Goal: Book appointment/travel/reservation

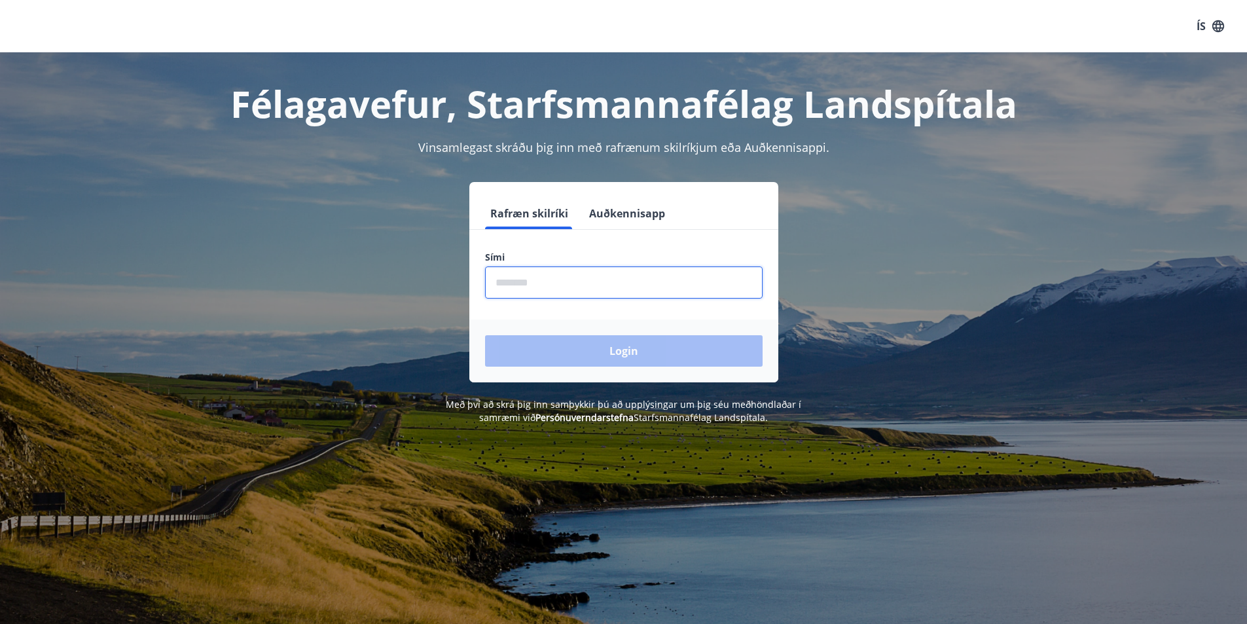
click at [508, 282] on input "phone" at bounding box center [624, 283] width 278 height 32
type input "********"
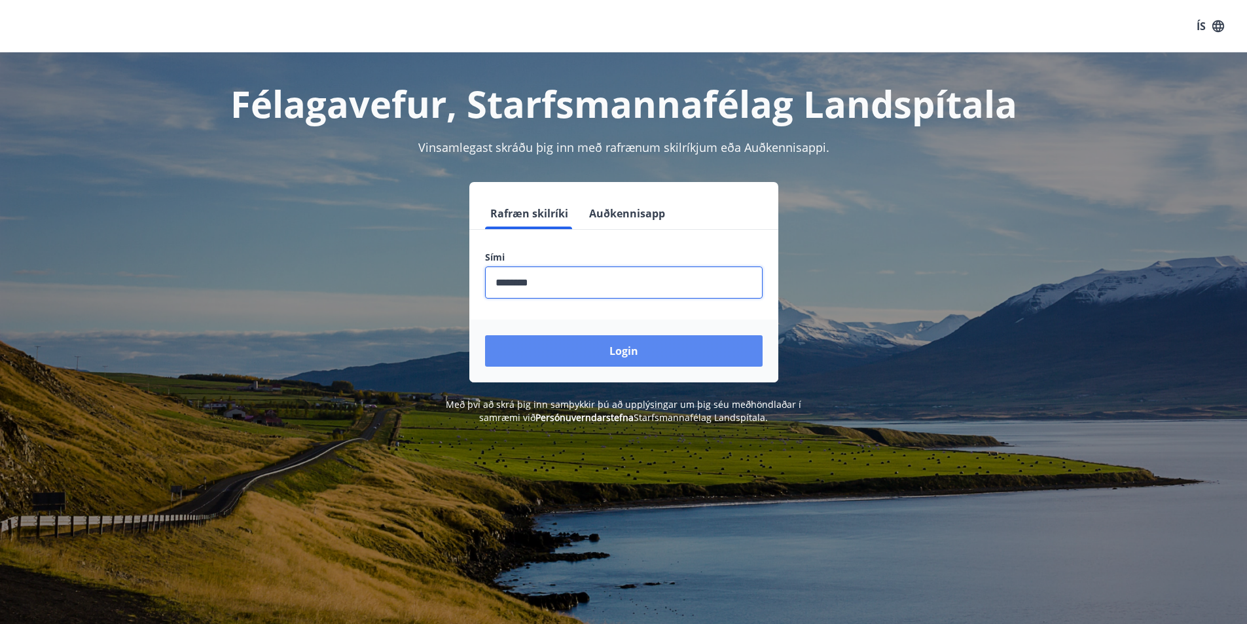
click at [578, 344] on button "Login" at bounding box center [624, 350] width 278 height 31
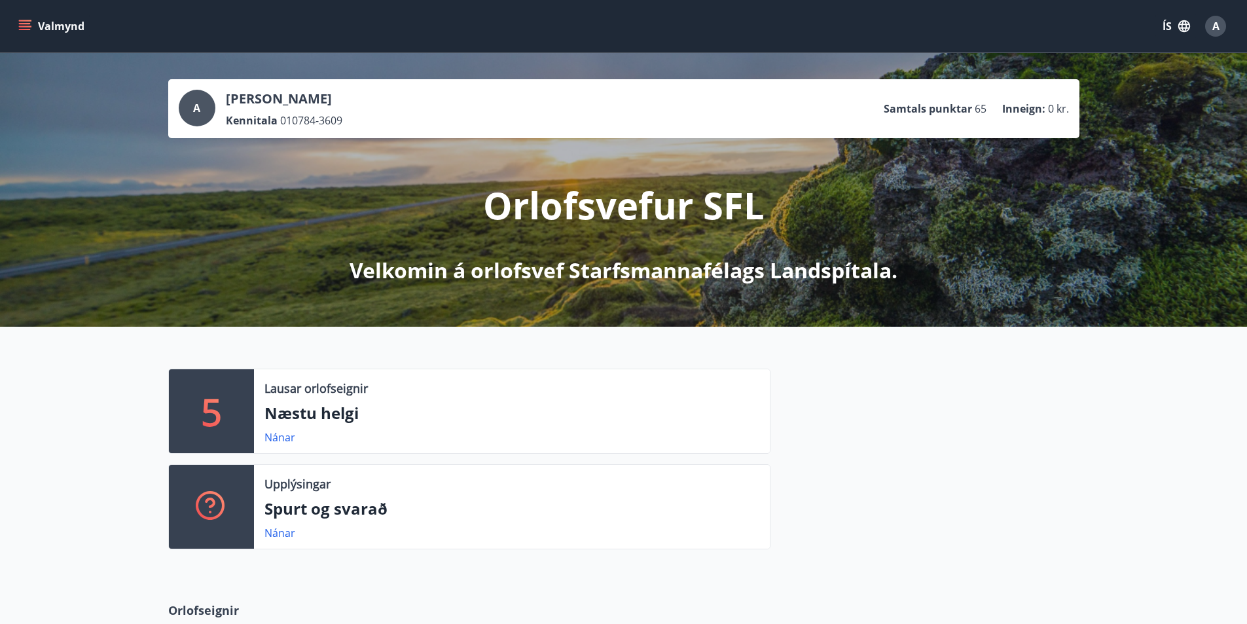
click at [56, 28] on button "Valmynd" at bounding box center [53, 26] width 74 height 24
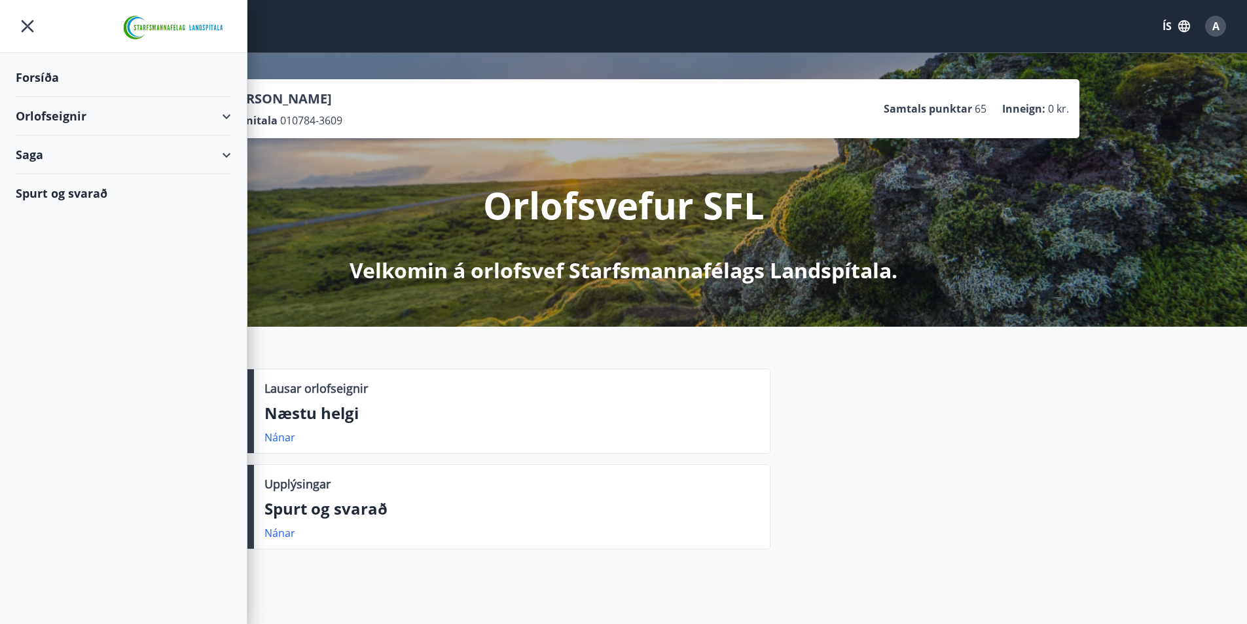
click at [58, 117] on div "Orlofseignir" at bounding box center [123, 116] width 215 height 39
click at [60, 147] on div "Framboð" at bounding box center [123, 150] width 194 height 28
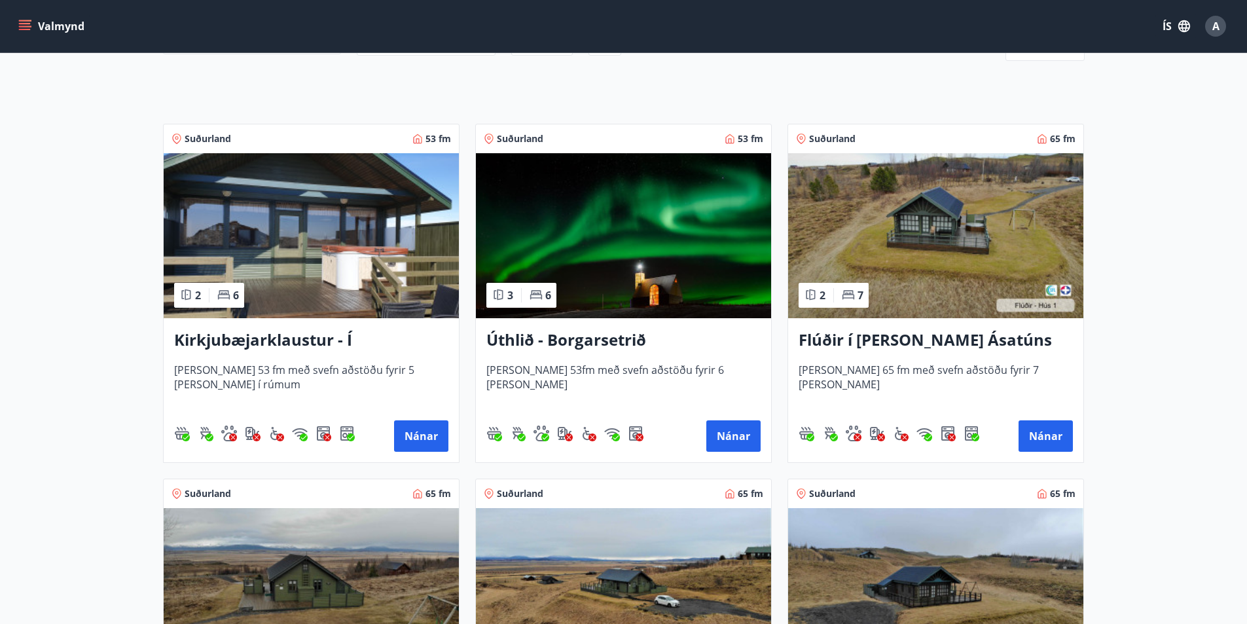
scroll to position [196, 0]
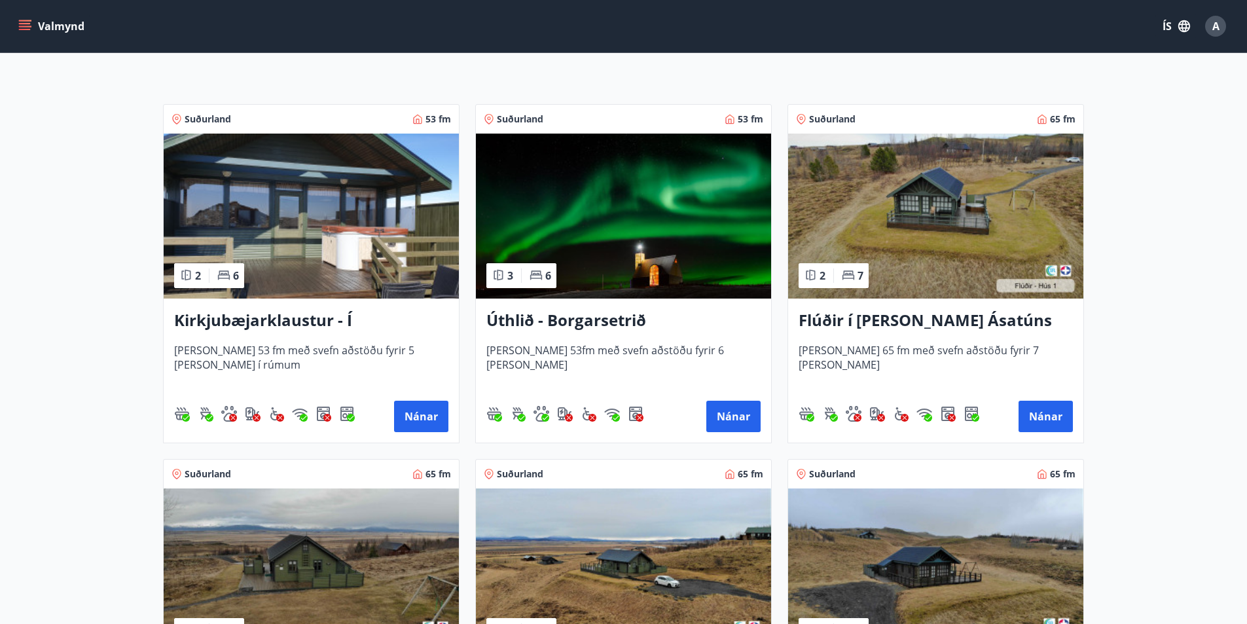
click at [644, 200] on img at bounding box center [623, 216] width 295 height 165
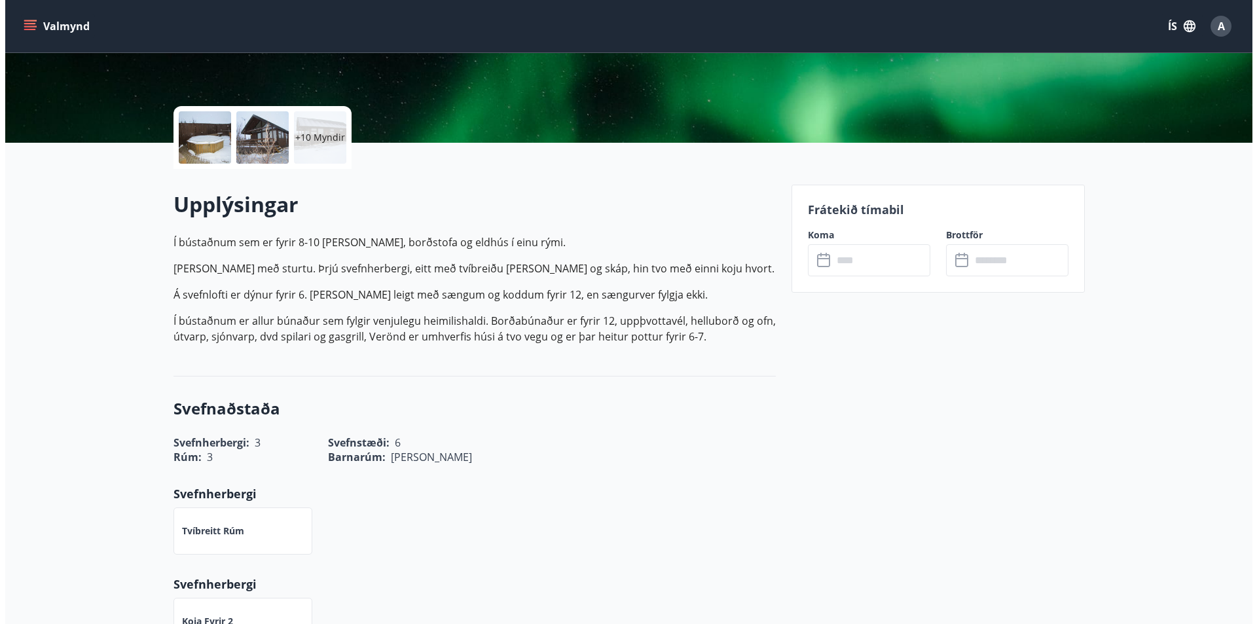
scroll to position [65, 0]
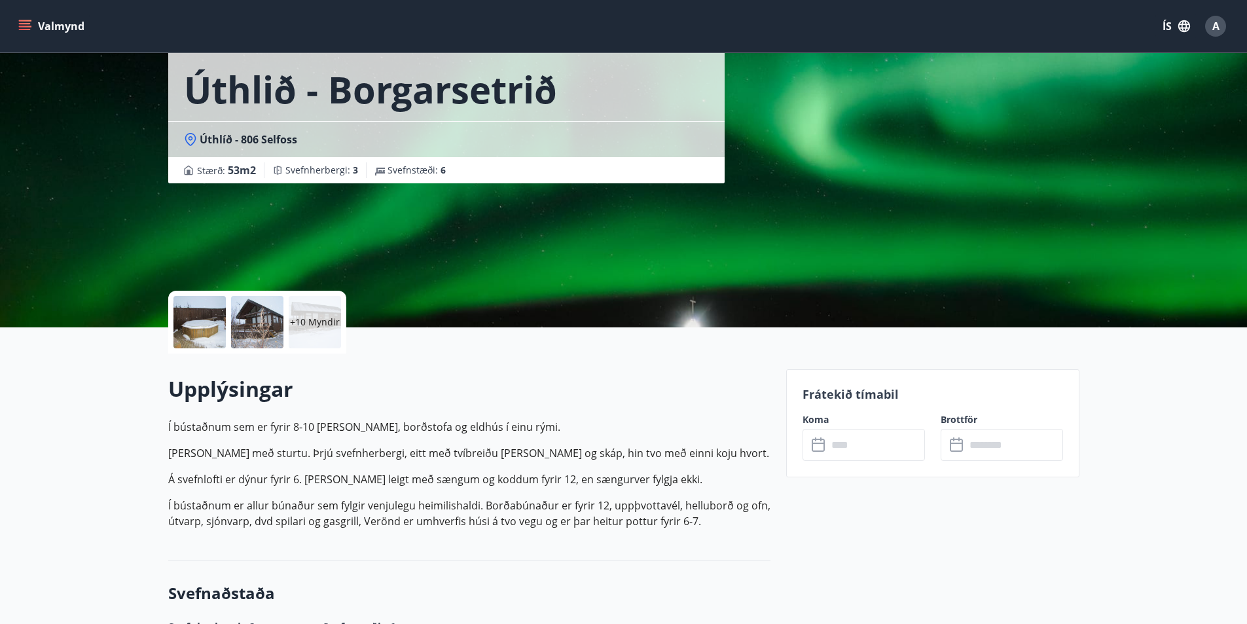
click at [193, 329] on div at bounding box center [200, 322] width 52 height 52
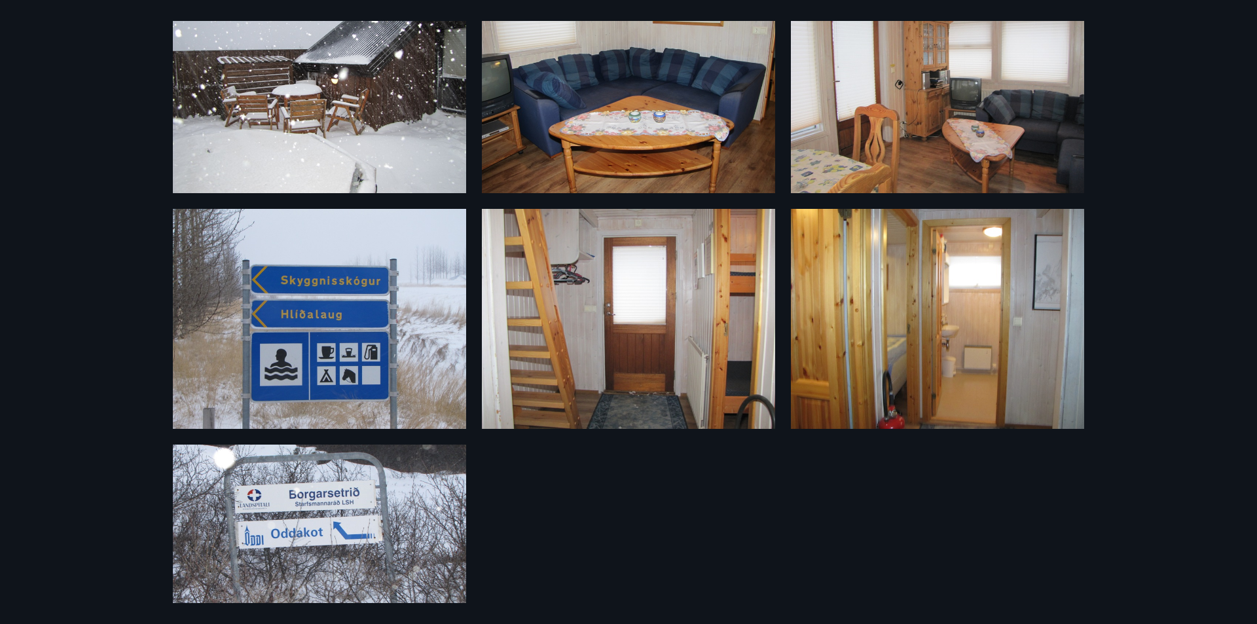
scroll to position [349, 0]
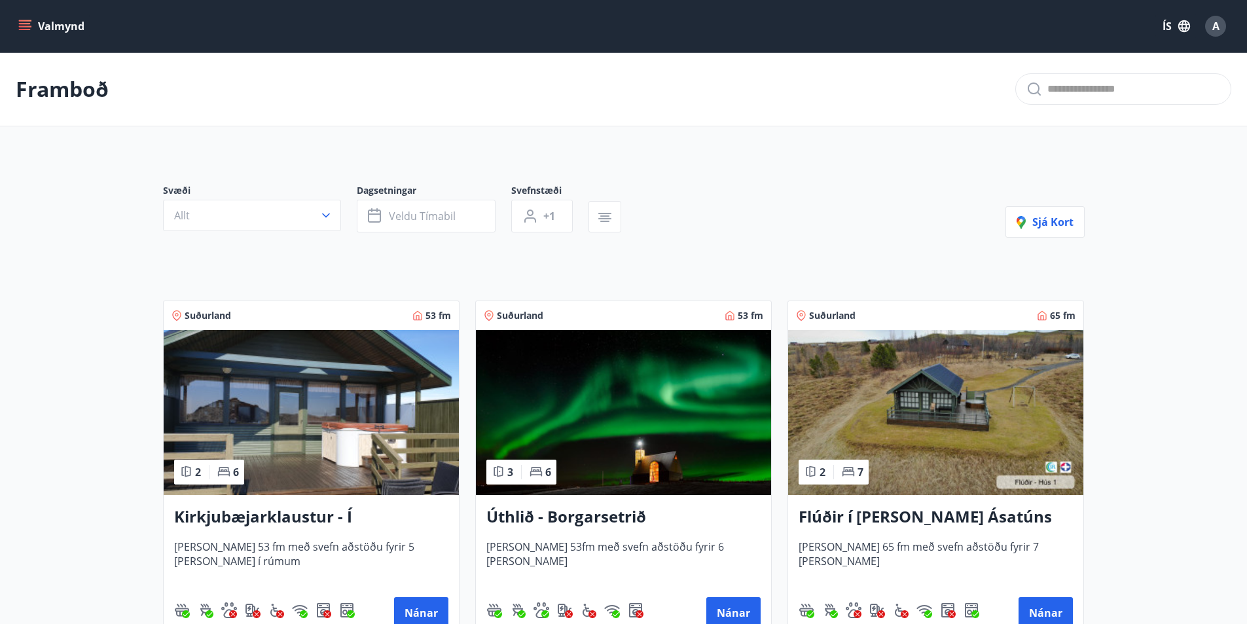
click at [21, 22] on icon "menu" at bounding box center [24, 26] width 13 height 13
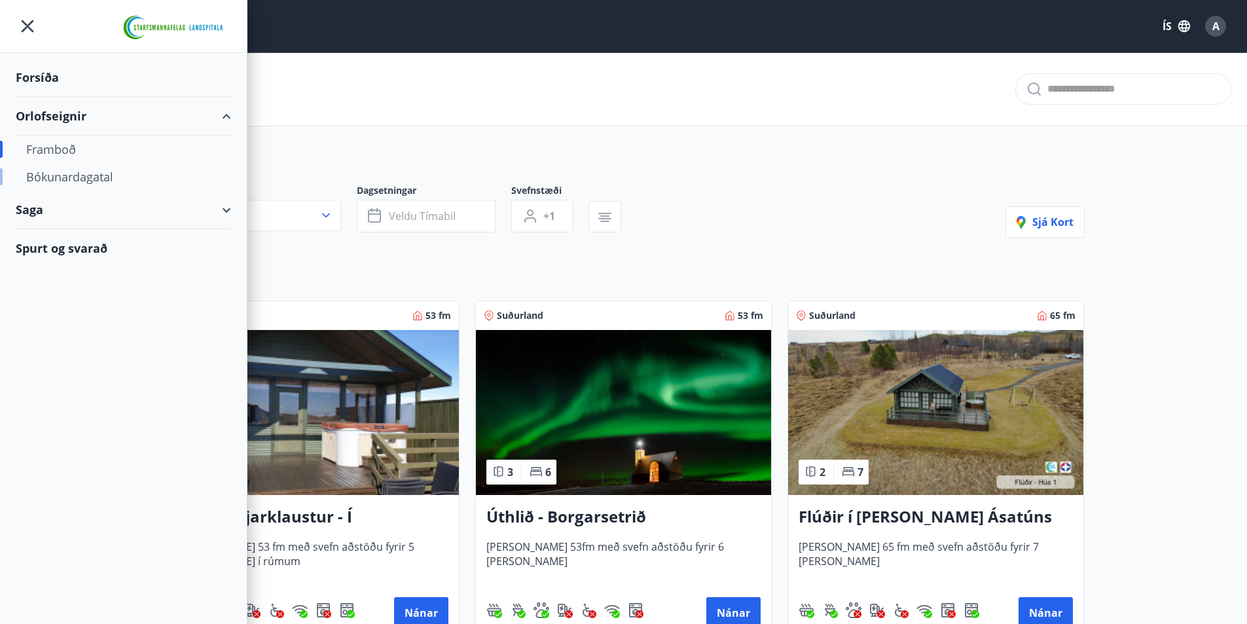
click at [50, 174] on div "Bókunardagatal" at bounding box center [123, 177] width 194 height 28
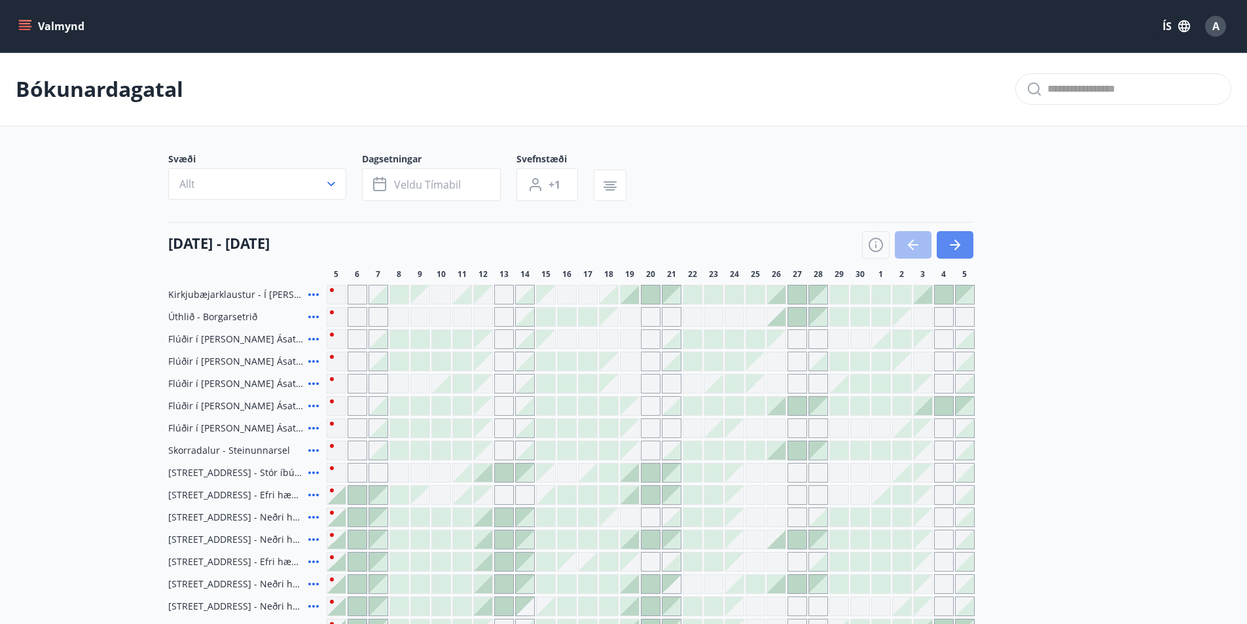
click at [955, 243] on icon "button" at bounding box center [956, 245] width 16 height 16
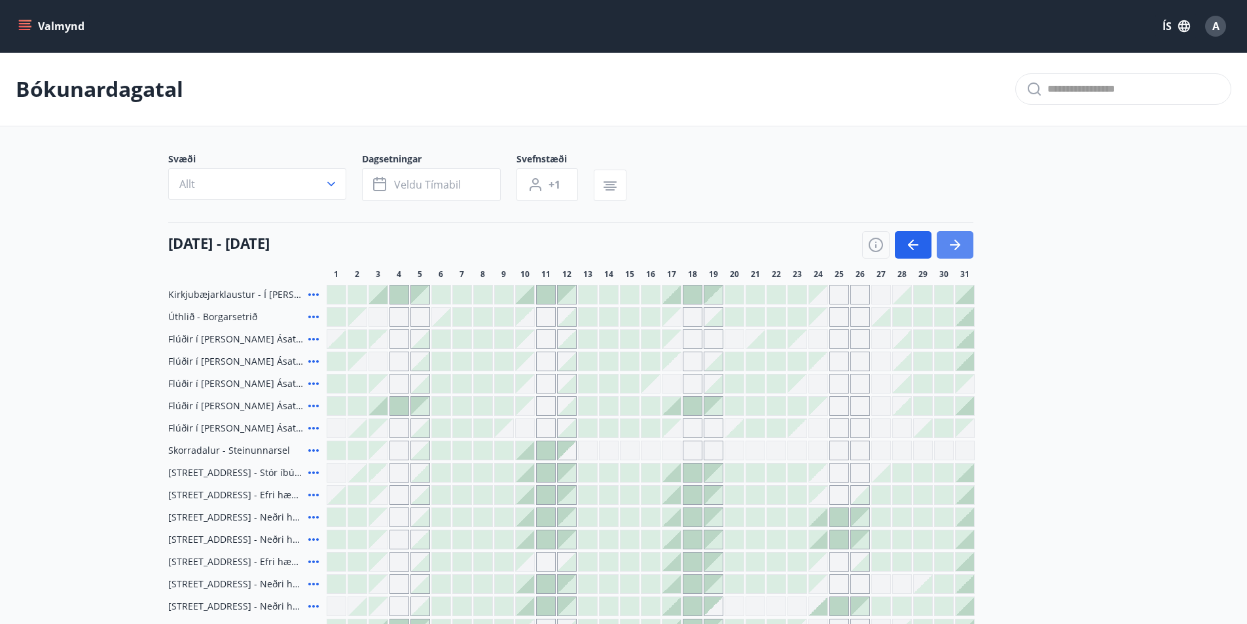
click at [955, 242] on icon "button" at bounding box center [956, 245] width 16 height 16
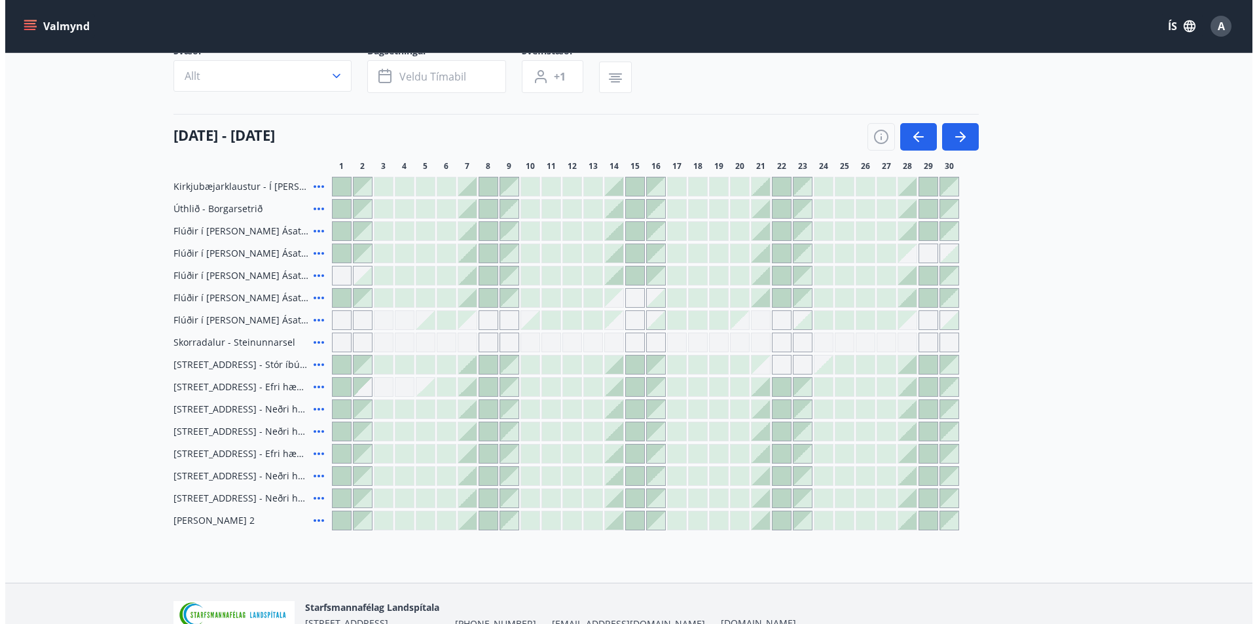
scroll to position [131, 0]
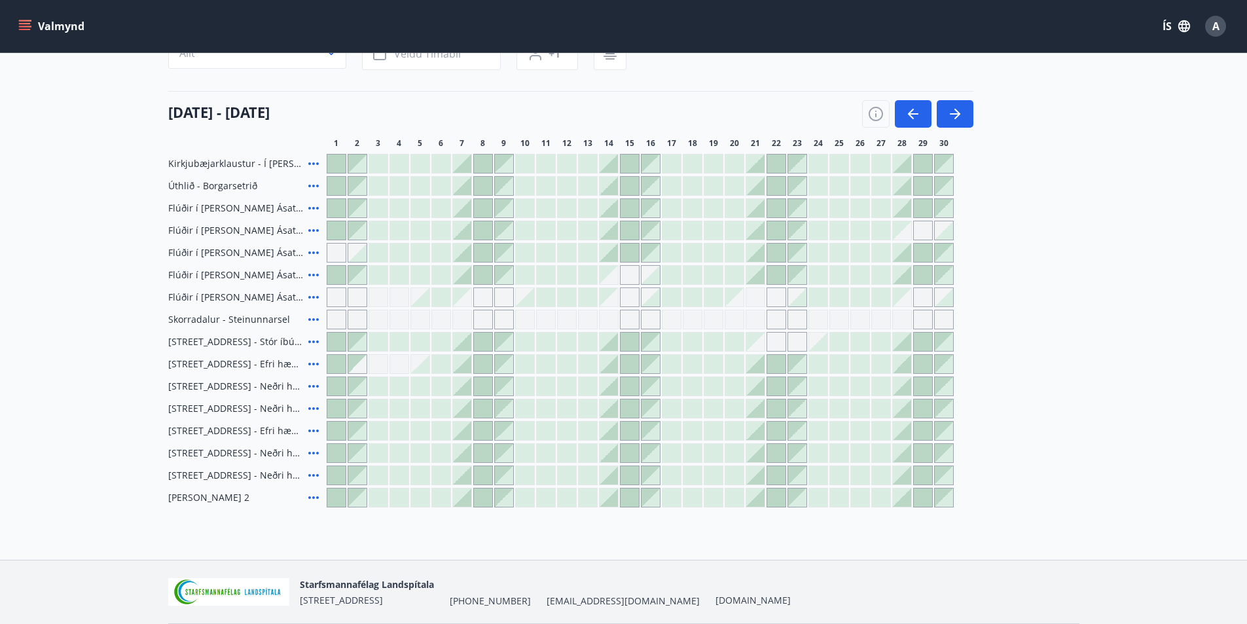
click at [610, 254] on div at bounding box center [609, 253] width 18 height 18
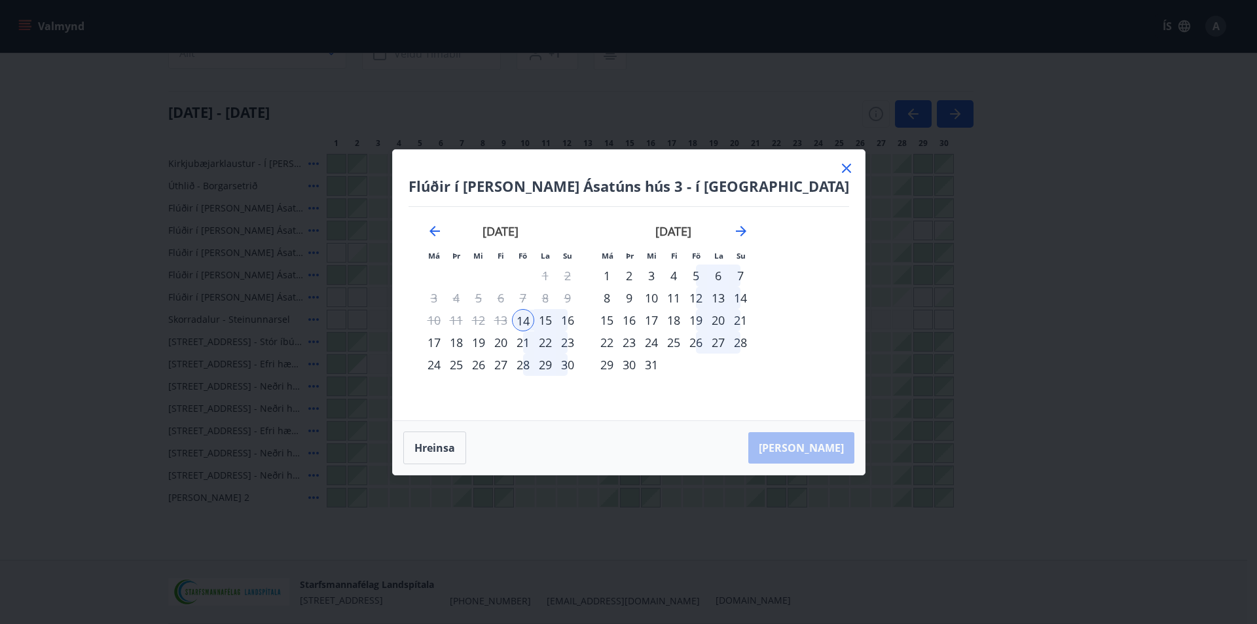
click at [445, 339] on div "17" at bounding box center [434, 342] width 22 height 22
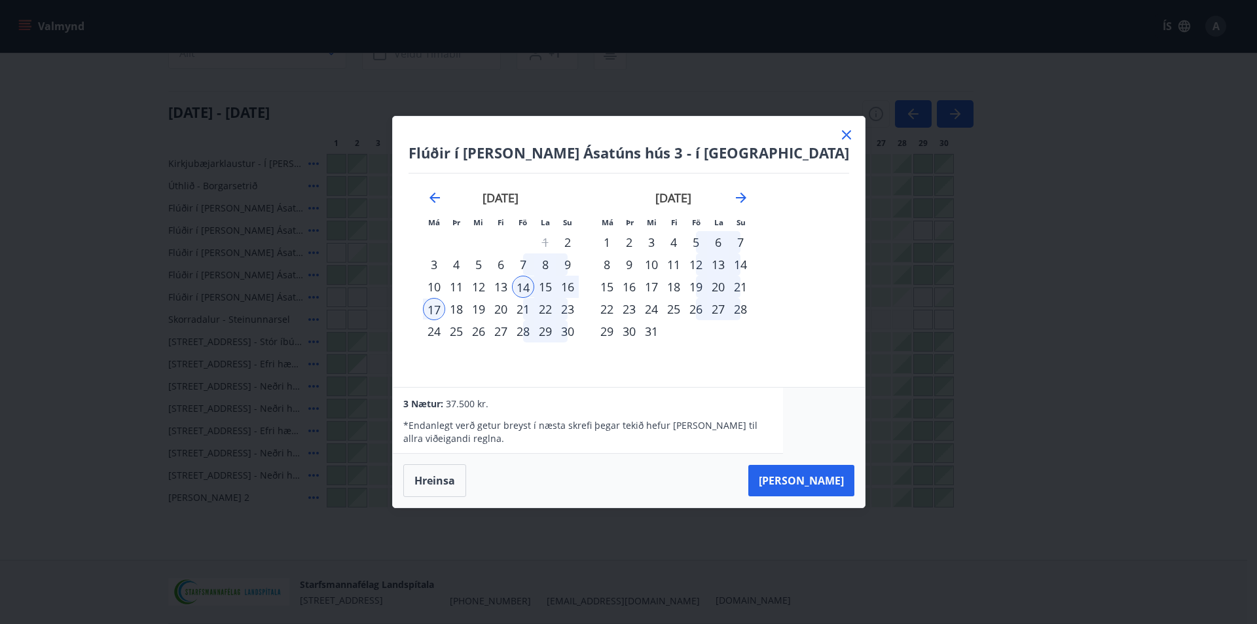
click at [839, 134] on icon at bounding box center [847, 135] width 16 height 16
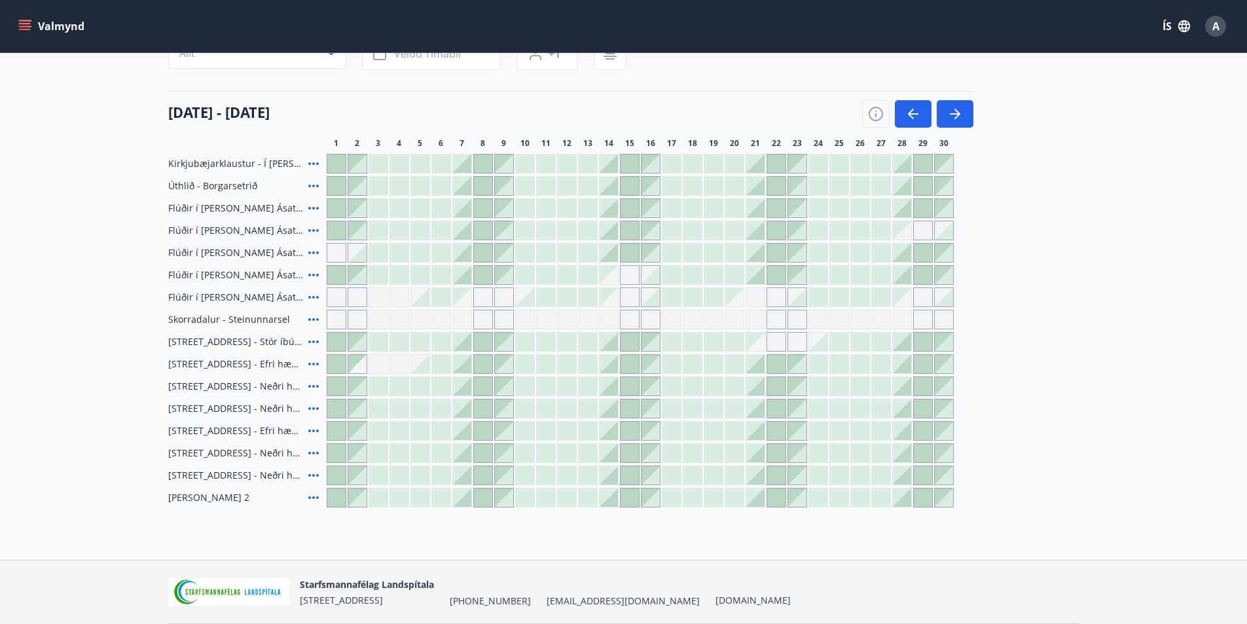
click at [317, 205] on icon at bounding box center [314, 208] width 16 height 16
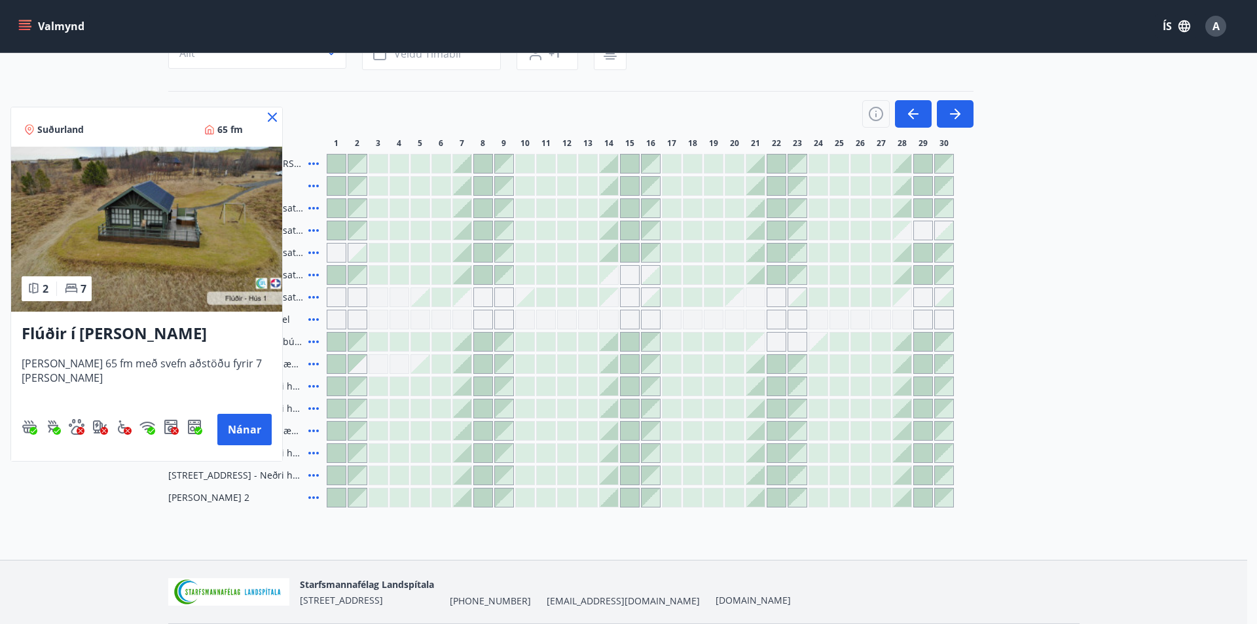
click at [314, 230] on div at bounding box center [628, 312] width 1257 height 624
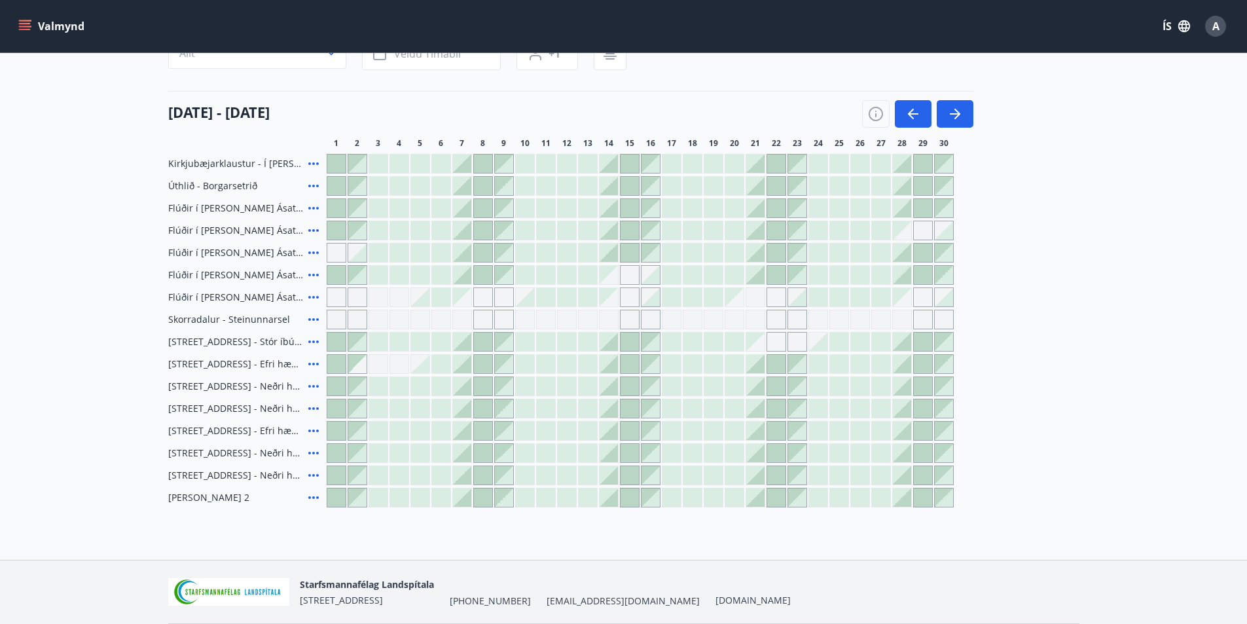
click at [314, 229] on icon at bounding box center [314, 231] width 16 height 16
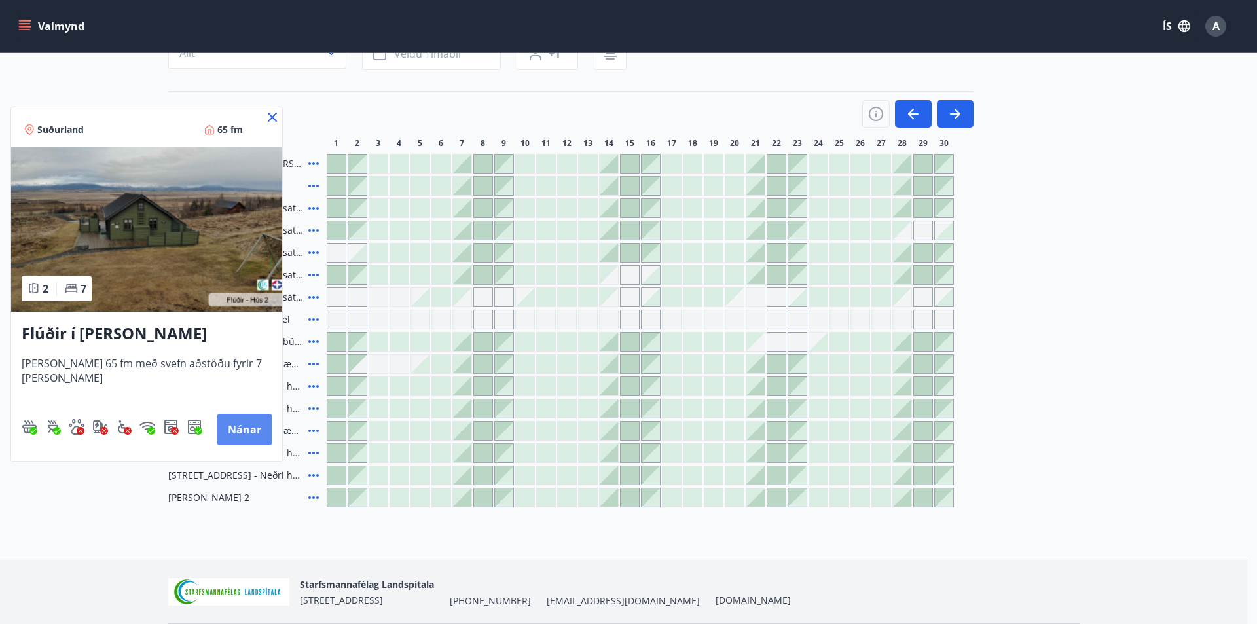
click at [242, 432] on button "Nánar" at bounding box center [244, 429] width 54 height 31
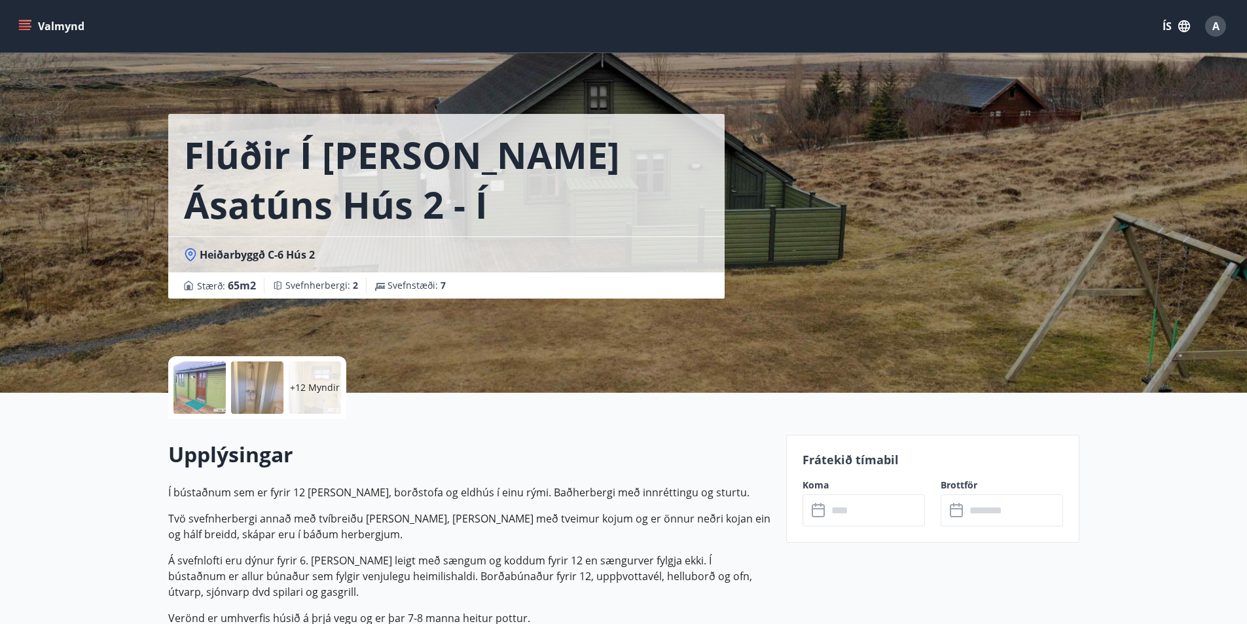
click at [219, 373] on div at bounding box center [200, 387] width 52 height 52
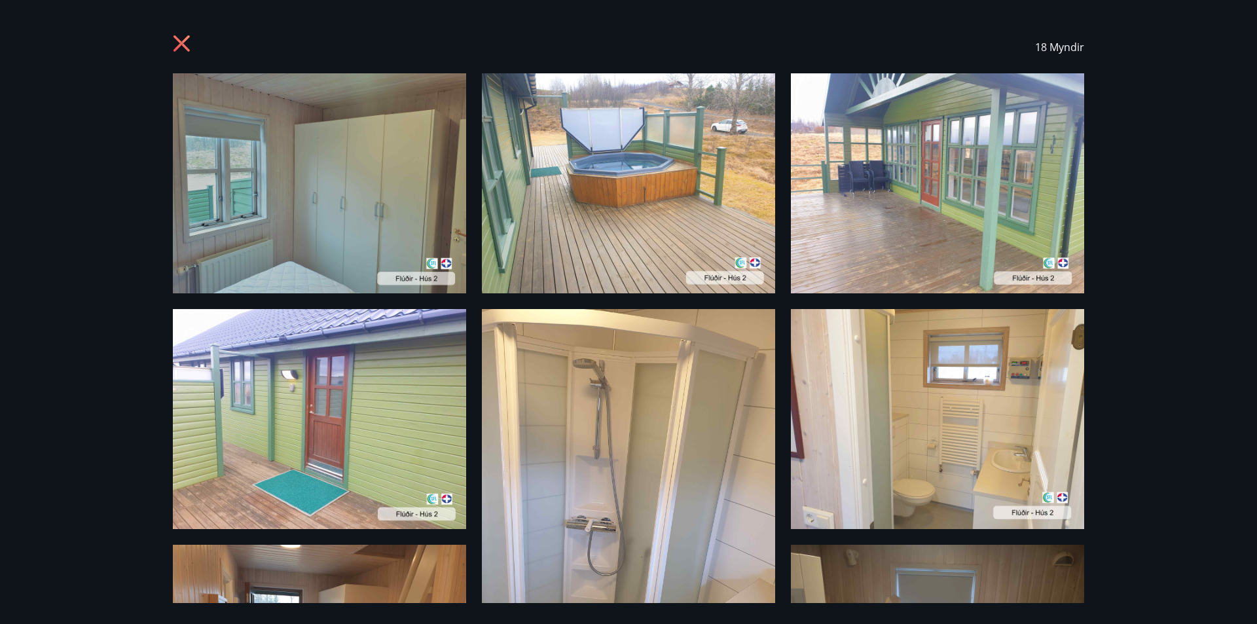
click at [177, 41] on icon at bounding box center [183, 45] width 21 height 21
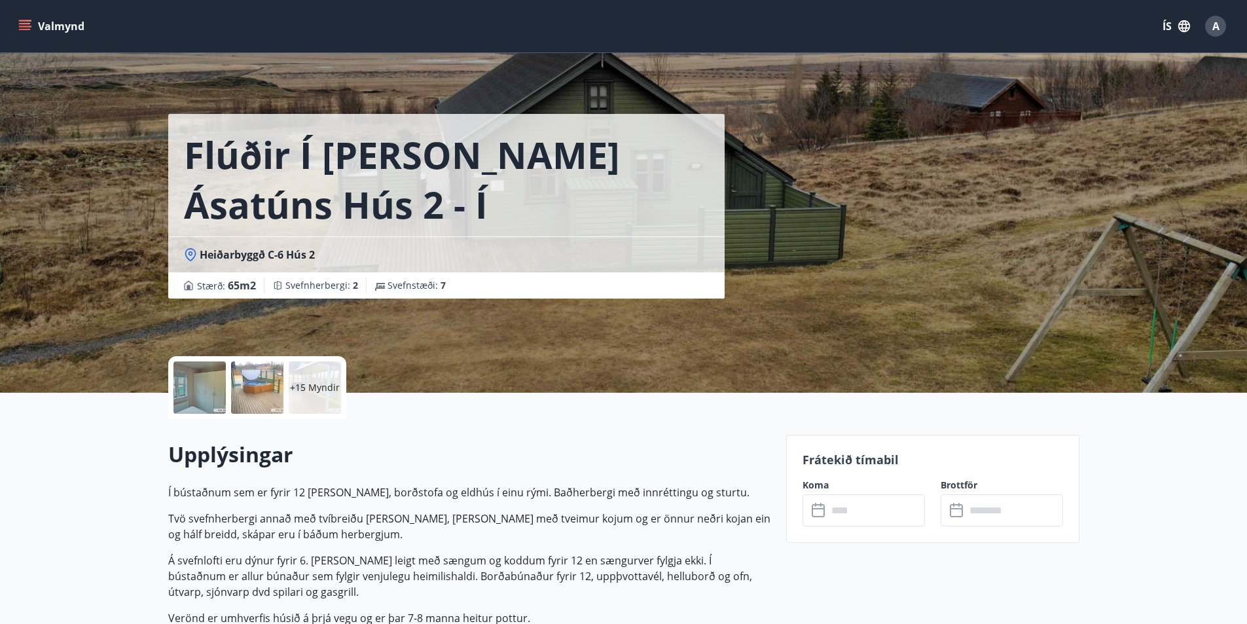
click at [845, 510] on input "text" at bounding box center [877, 510] width 98 height 32
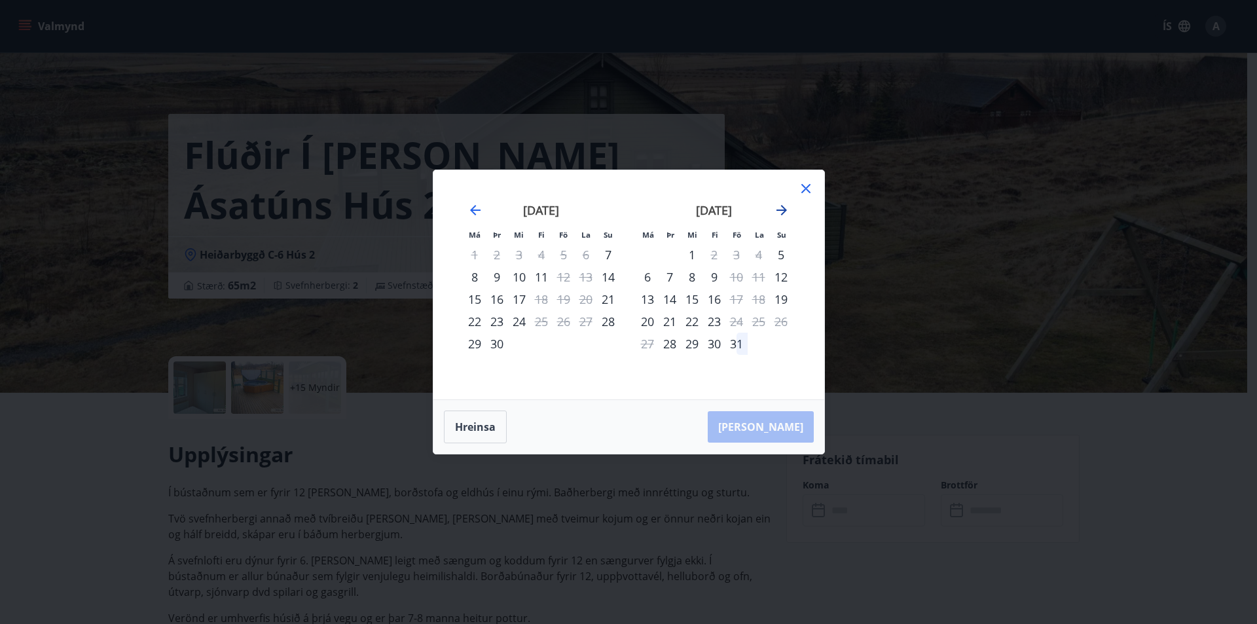
click at [784, 210] on icon "Move forward to switch to the next month." at bounding box center [782, 210] width 10 height 10
click at [731, 295] on div "14" at bounding box center [737, 299] width 22 height 22
click at [783, 296] on div "16" at bounding box center [781, 299] width 22 height 22
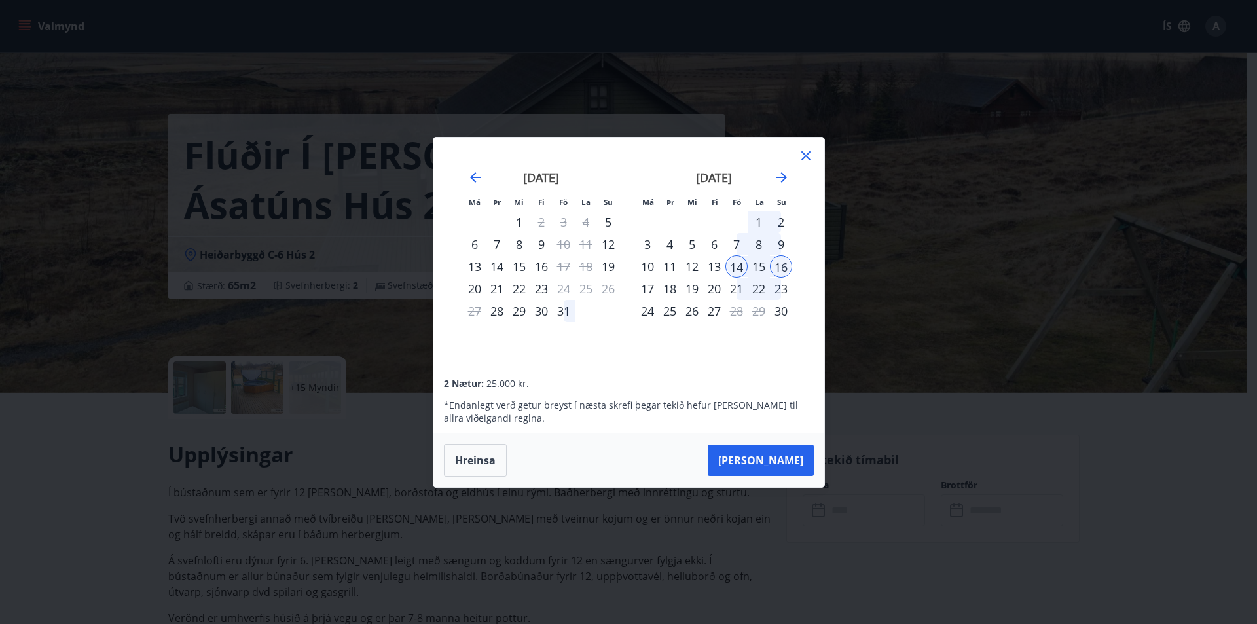
click at [737, 267] on div "14" at bounding box center [737, 266] width 22 height 22
click at [651, 286] on div "17" at bounding box center [648, 289] width 22 height 22
click at [807, 154] on icon at bounding box center [806, 155] width 9 height 9
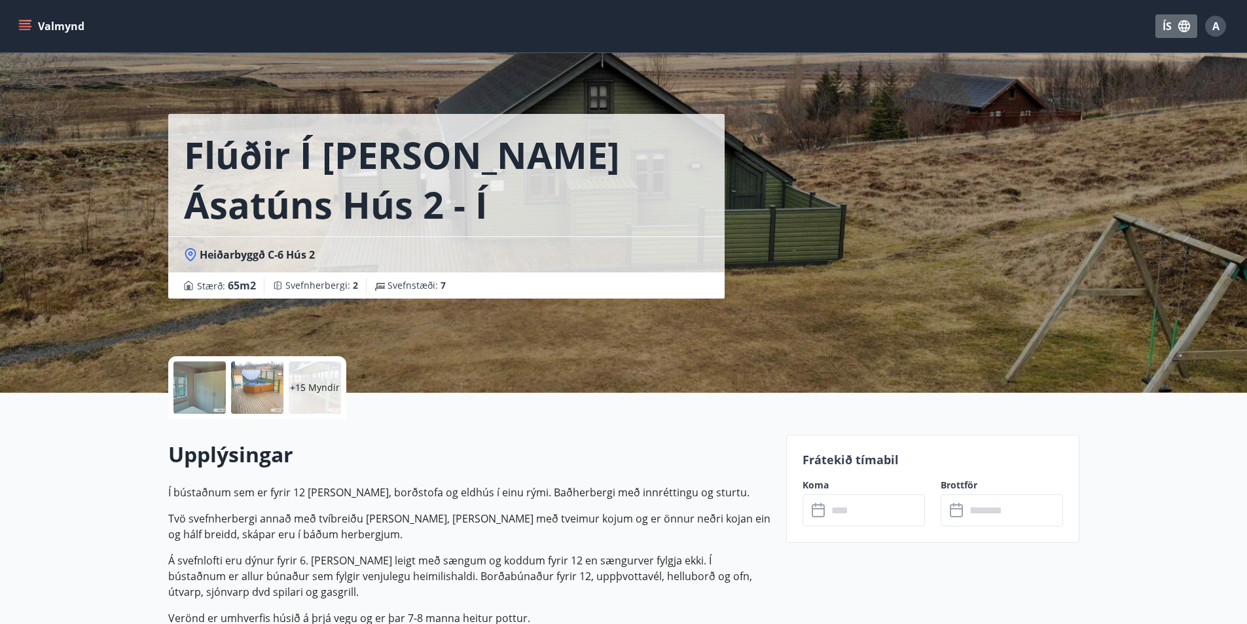
click at [1183, 24] on icon "button" at bounding box center [1185, 26] width 12 height 12
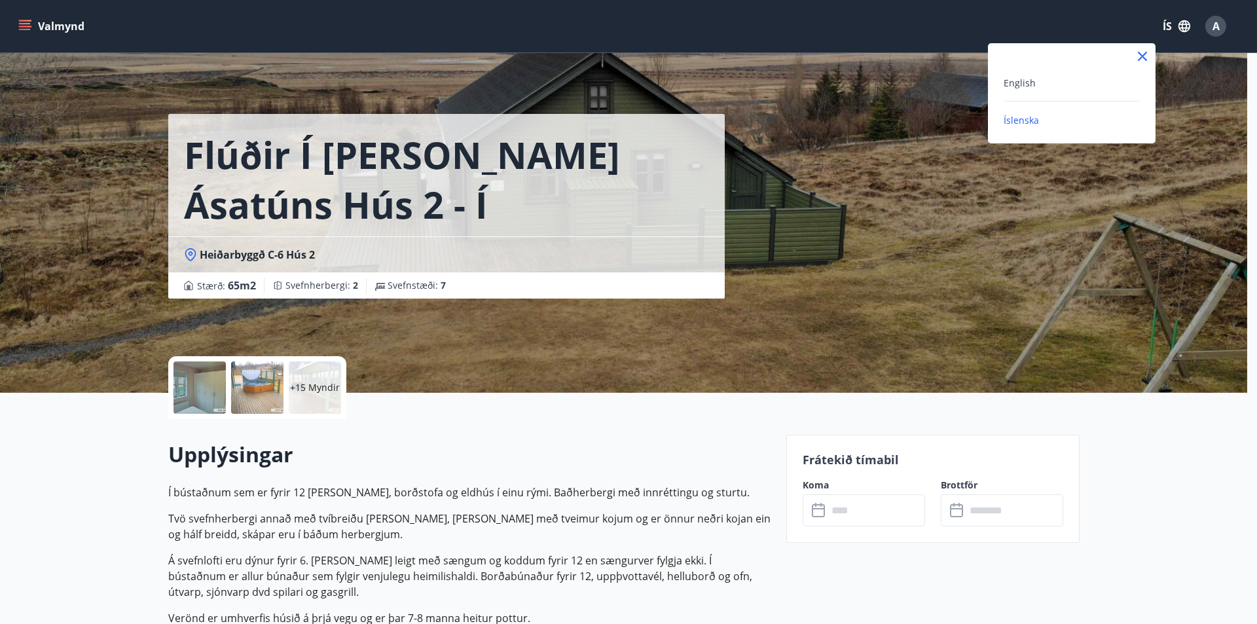
click at [1222, 28] on div at bounding box center [628, 312] width 1257 height 624
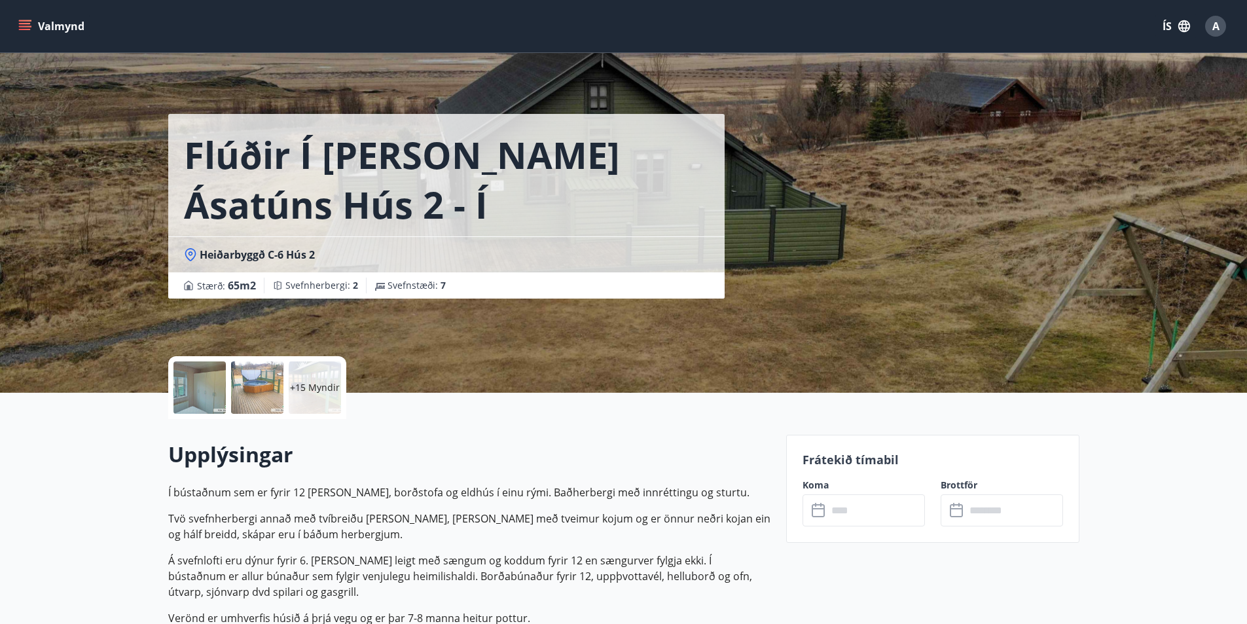
click at [1207, 29] on div "A" at bounding box center [1216, 26] width 21 height 21
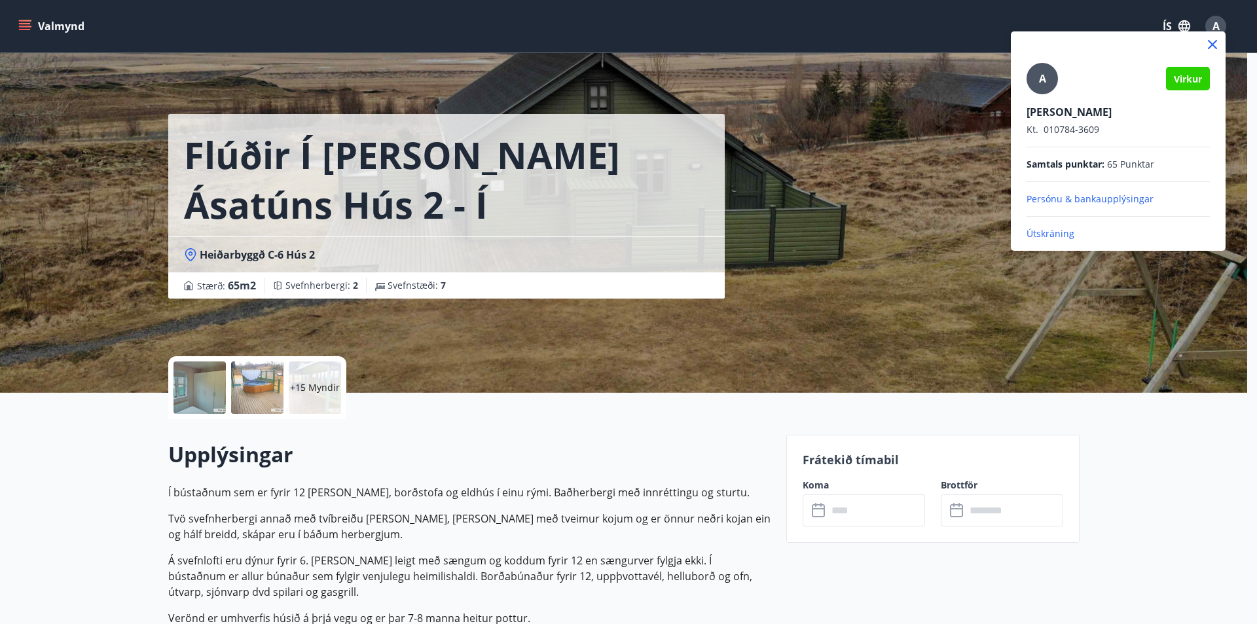
click at [1054, 232] on p "Útskráning" at bounding box center [1118, 233] width 183 height 13
